Goal: Navigation & Orientation: Find specific page/section

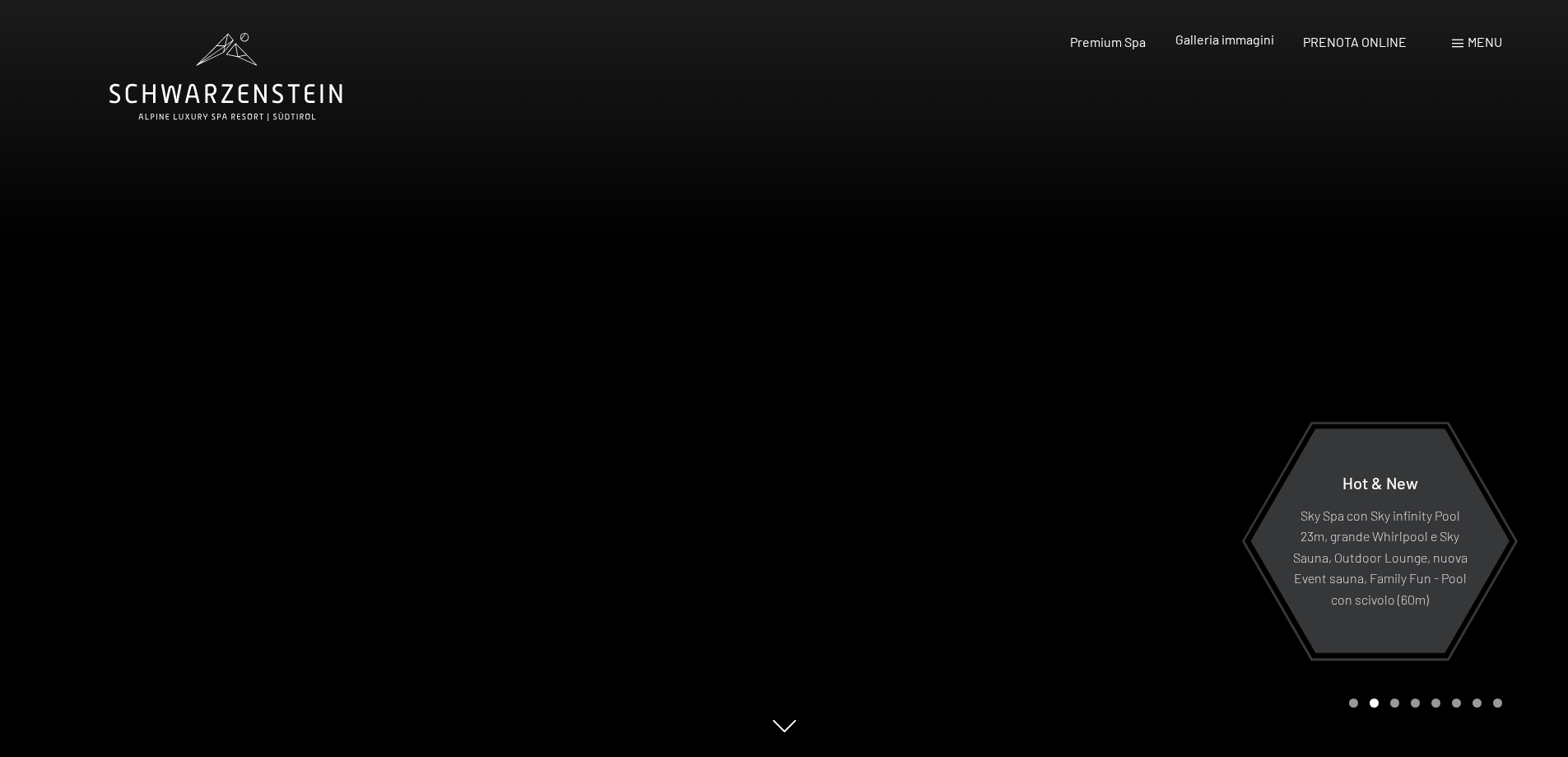
click at [1221, 41] on span "Galleria immagini" at bounding box center [1224, 39] width 98 height 16
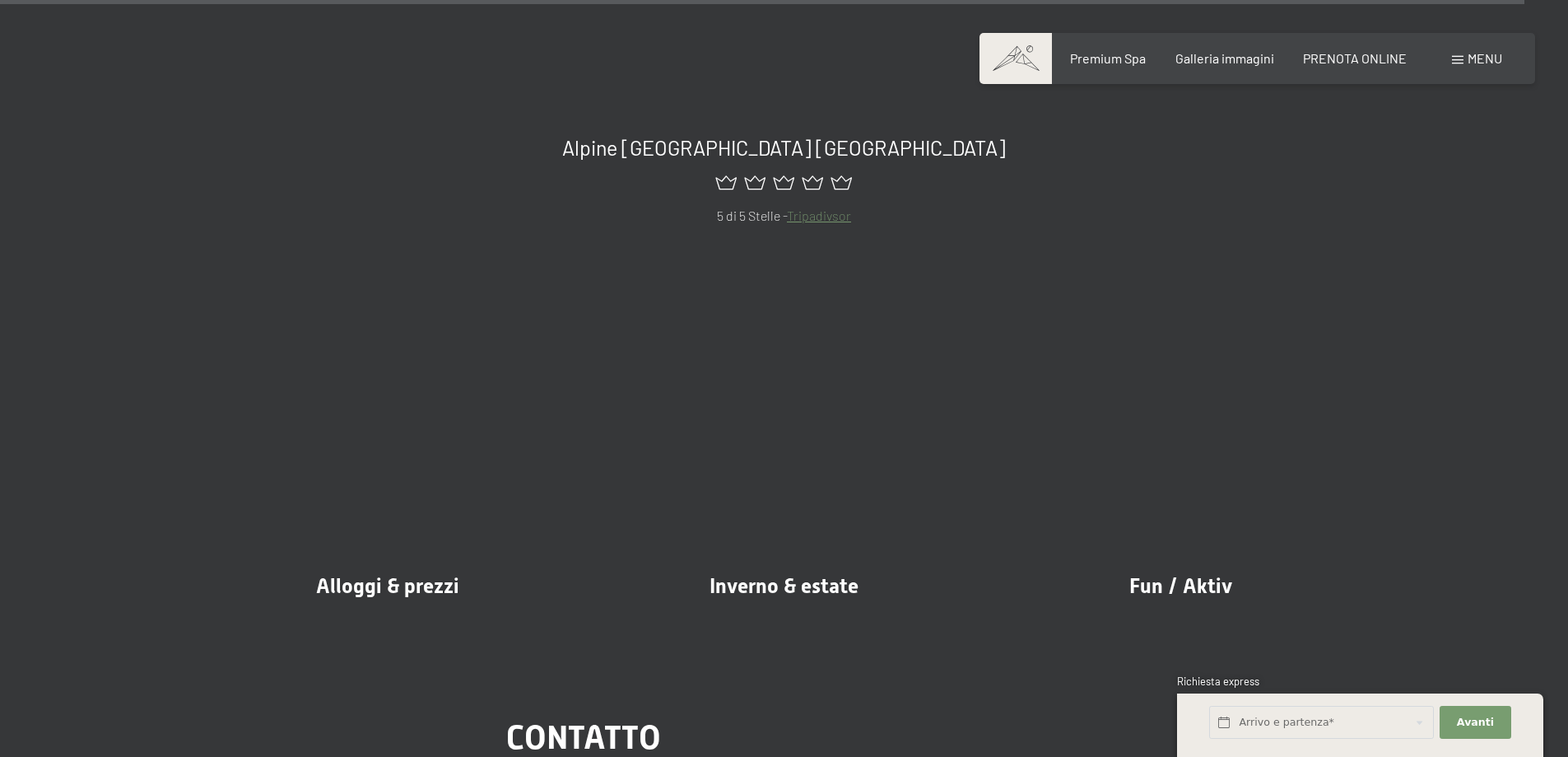
scroll to position [20501, 0]
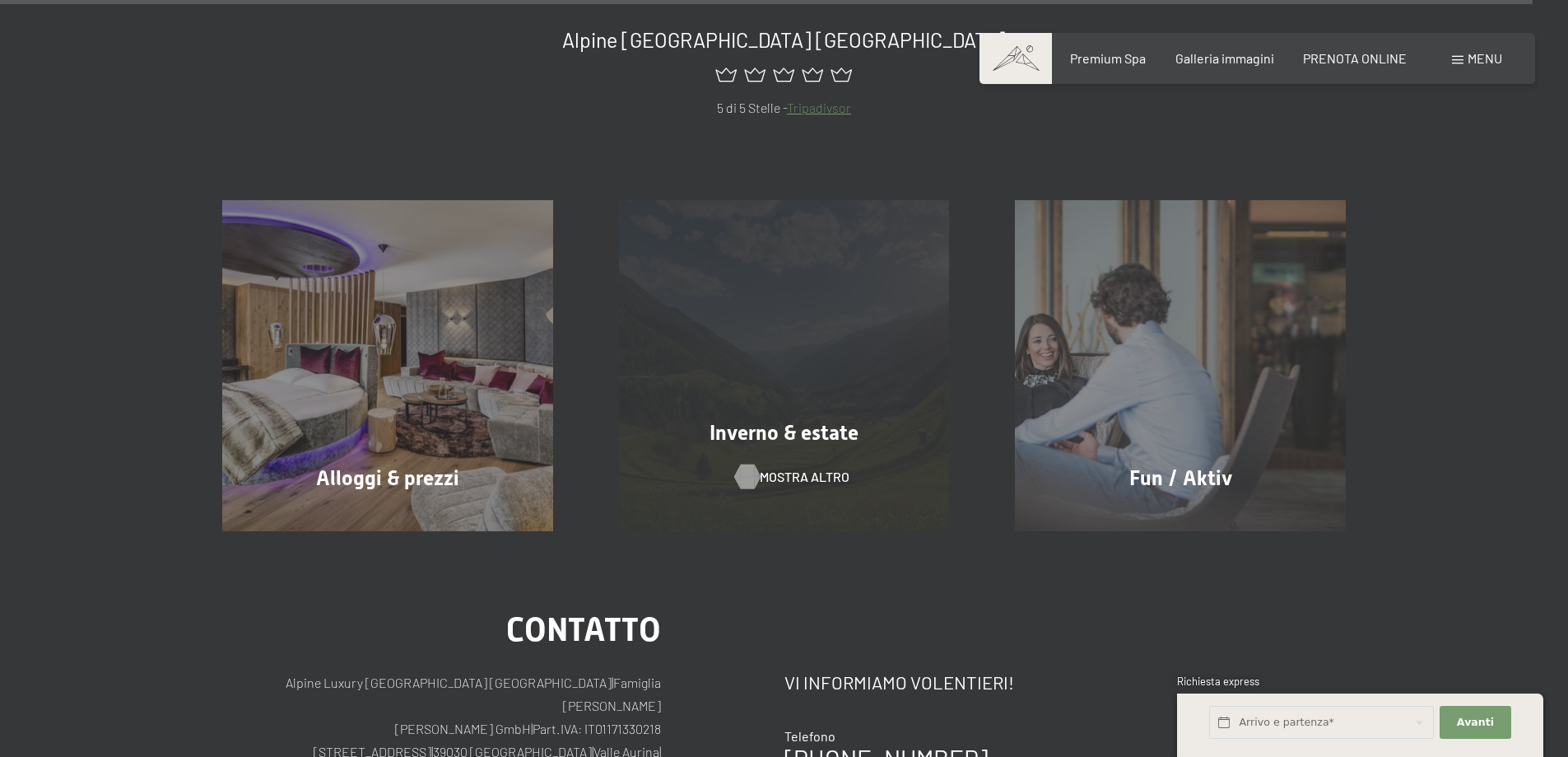
click at [754, 463] on div at bounding box center [747, 475] width 14 height 24
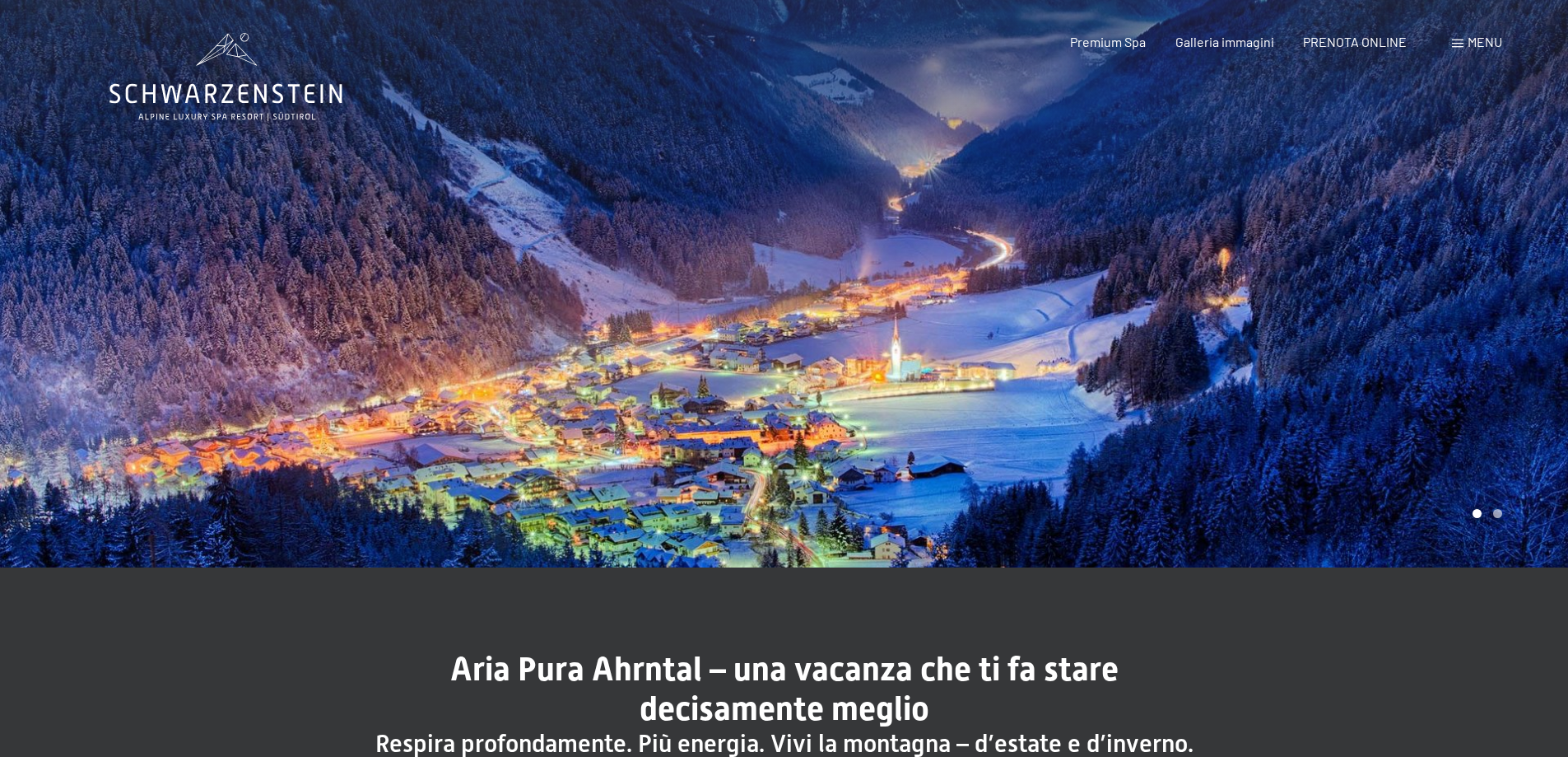
click at [1507, 365] on div at bounding box center [1176, 284] width 784 height 568
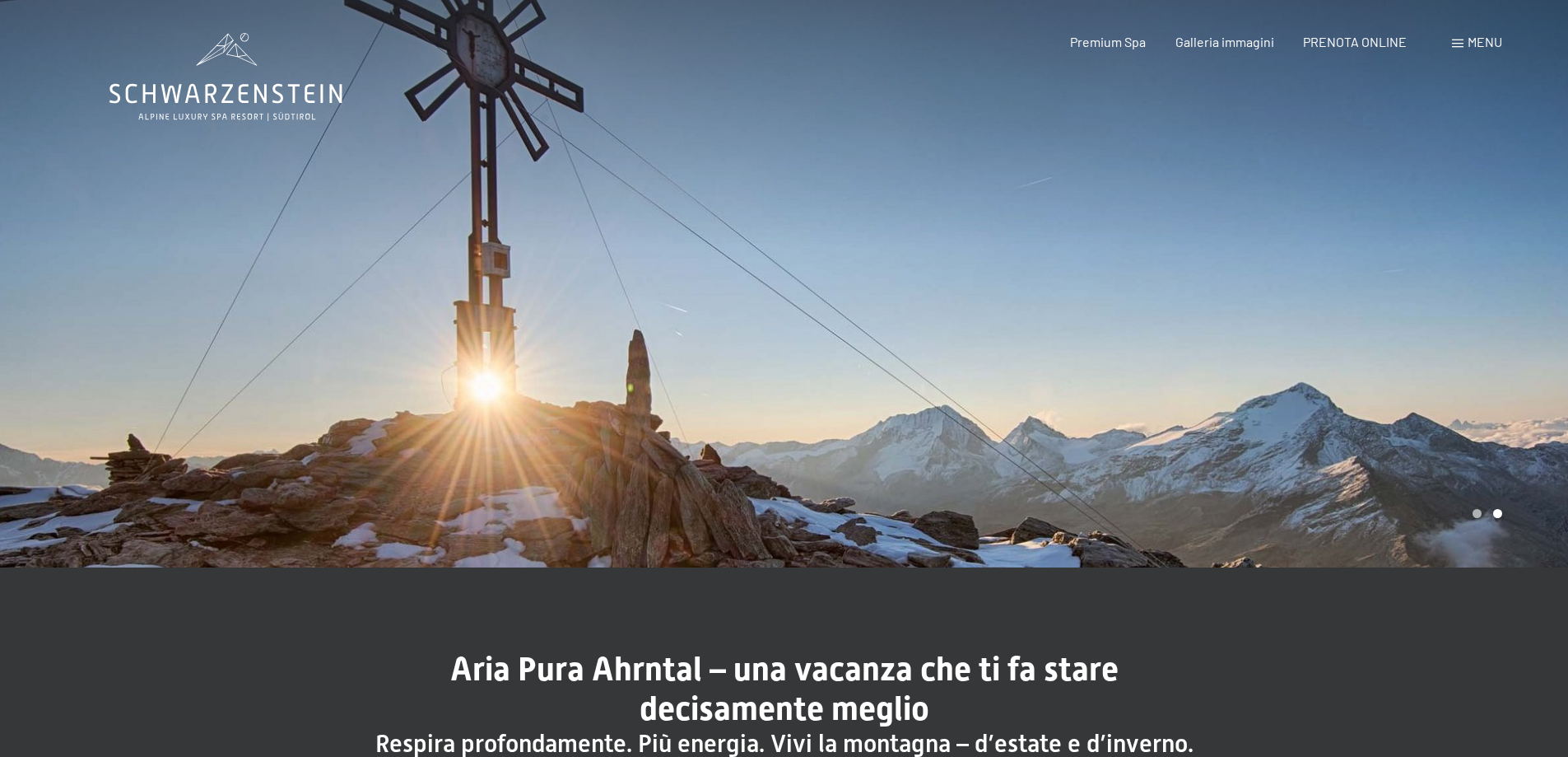
click at [1507, 365] on div at bounding box center [1176, 284] width 784 height 568
